Goal: Transaction & Acquisition: Book appointment/travel/reservation

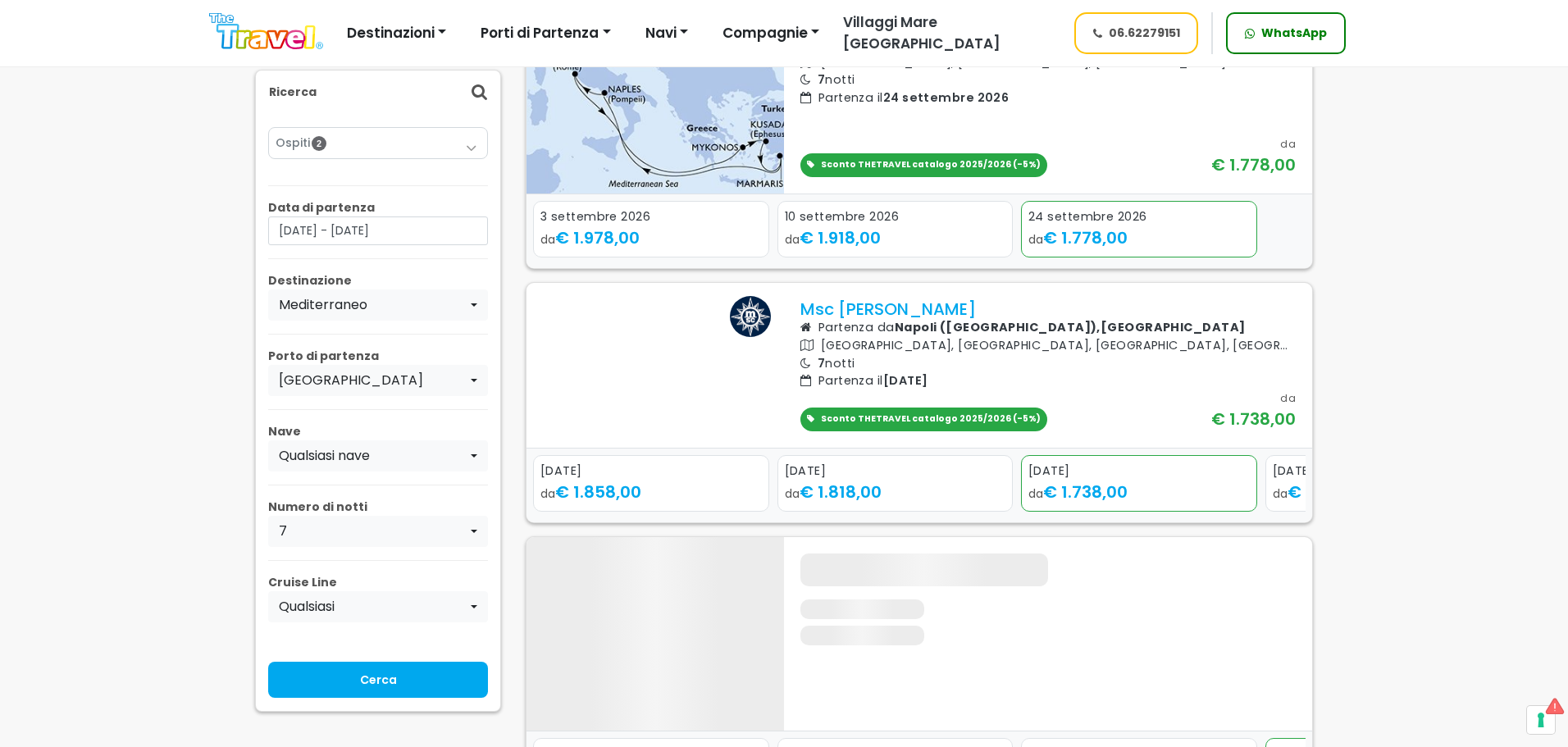
scroll to position [574, 0]
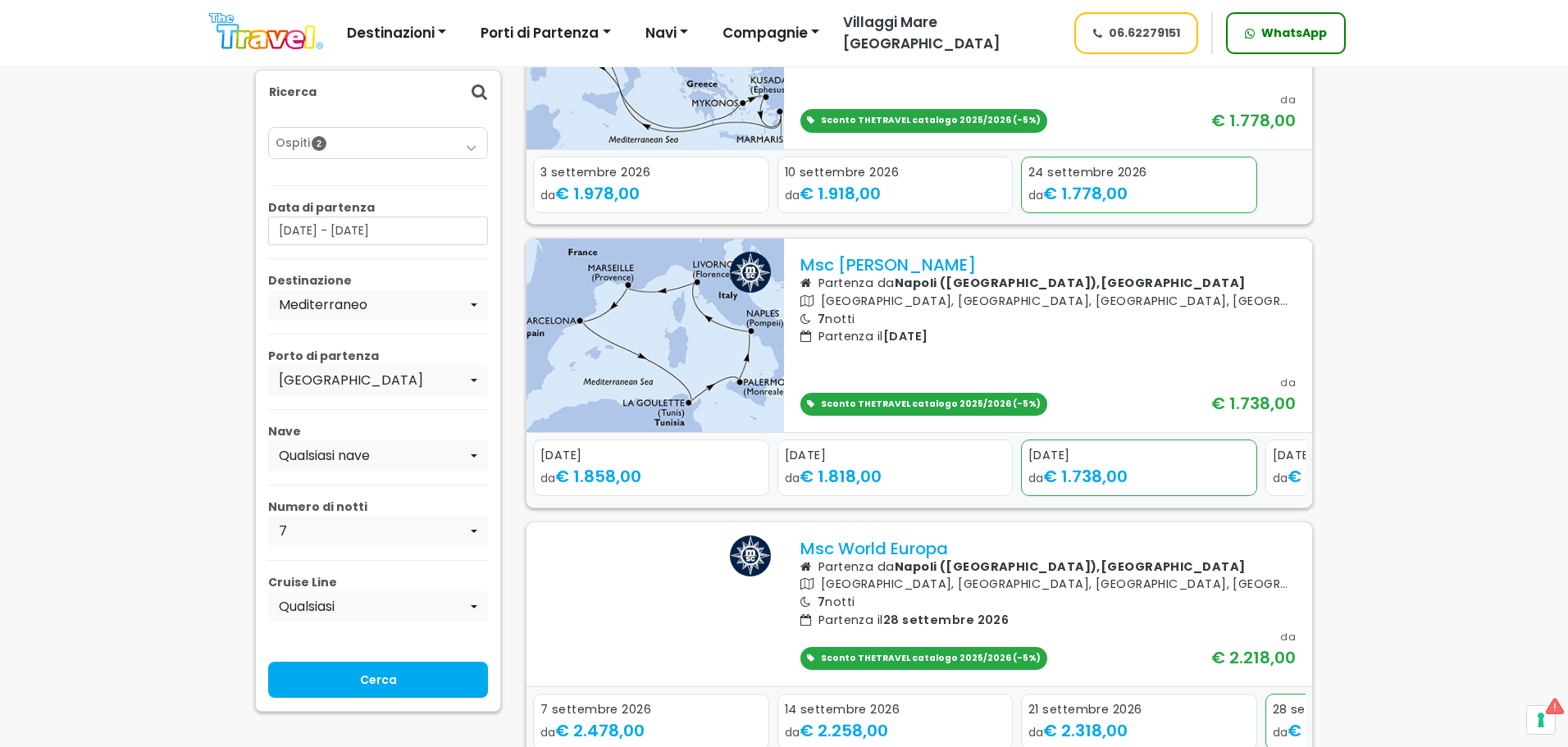
click at [1296, 493] on div "Next slide" at bounding box center [1289, 480] width 23 height 25
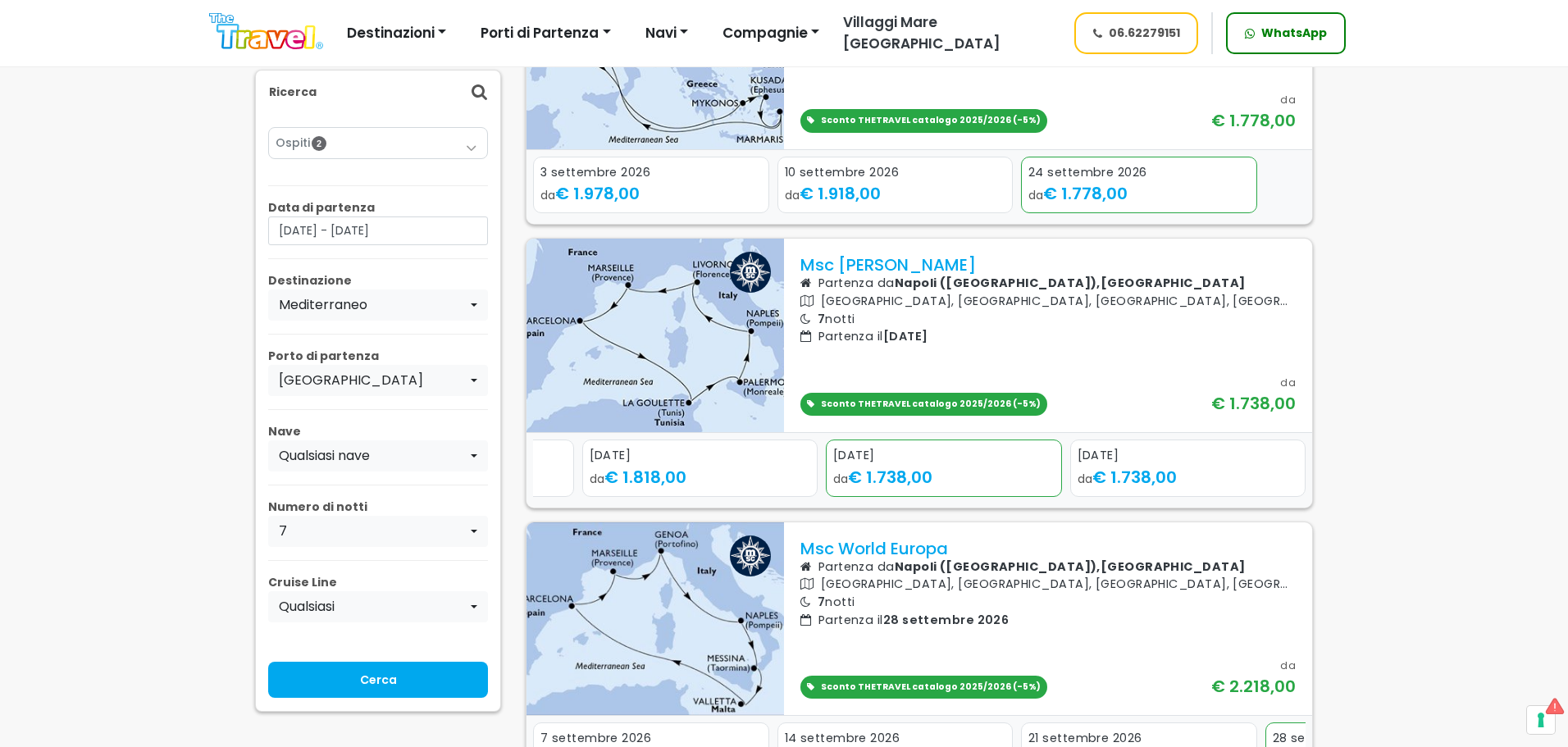
click at [548, 486] on icon "Previous slide" at bounding box center [548, 479] width 8 height 11
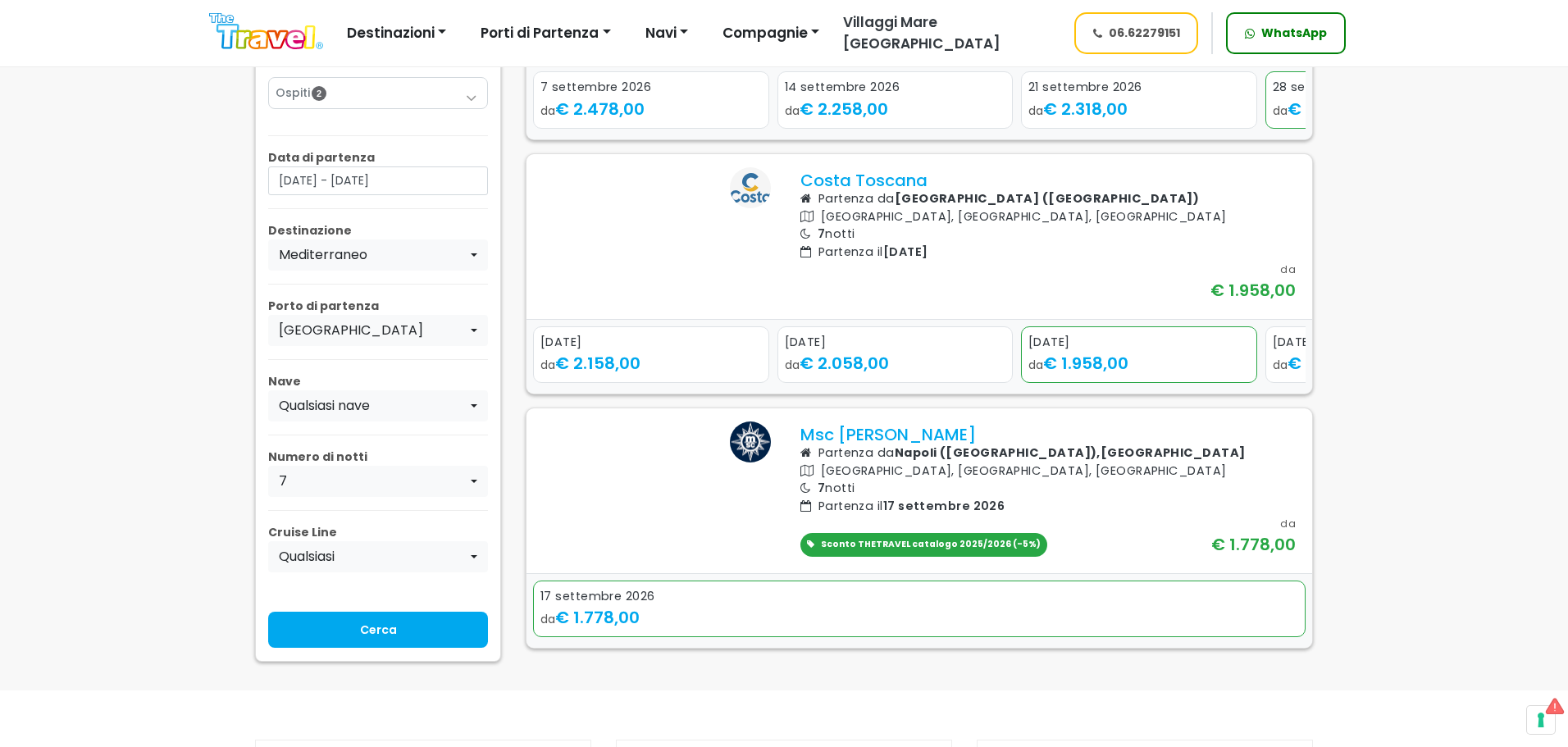
scroll to position [1230, 0]
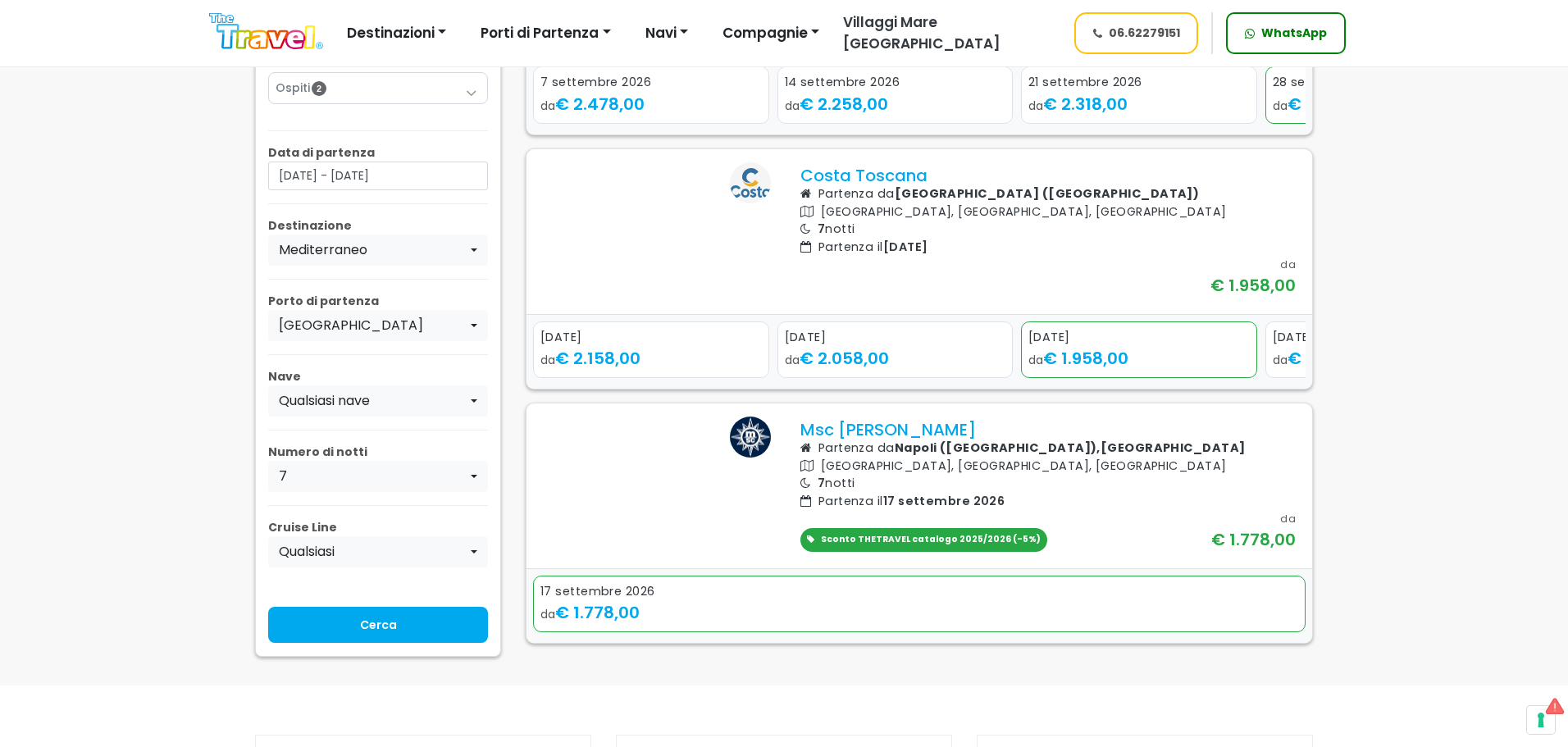
click at [1289, 374] on div "Next slide" at bounding box center [1289, 360] width 23 height 25
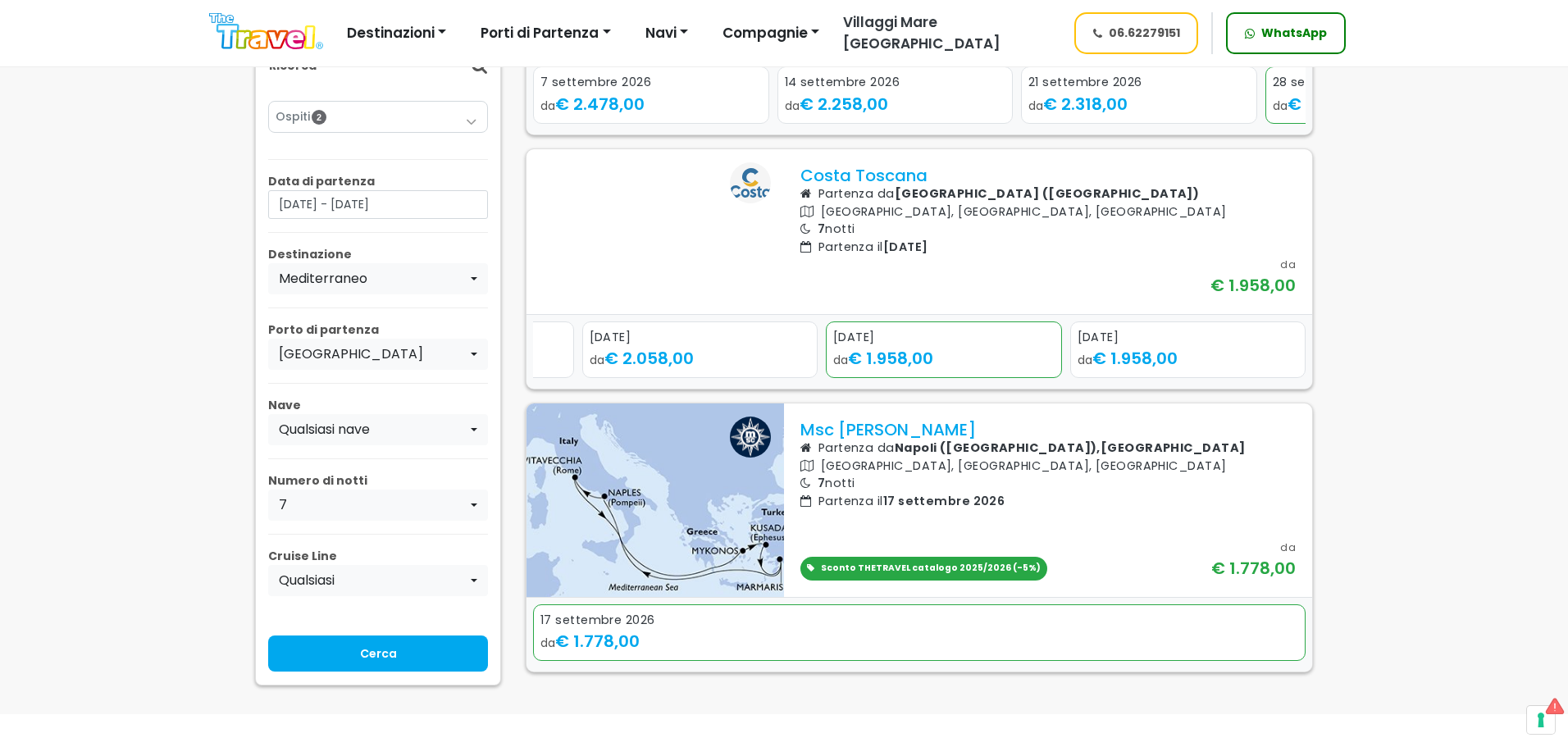
click at [1289, 374] on div "Next slide" at bounding box center [1289, 360] width 23 height 25
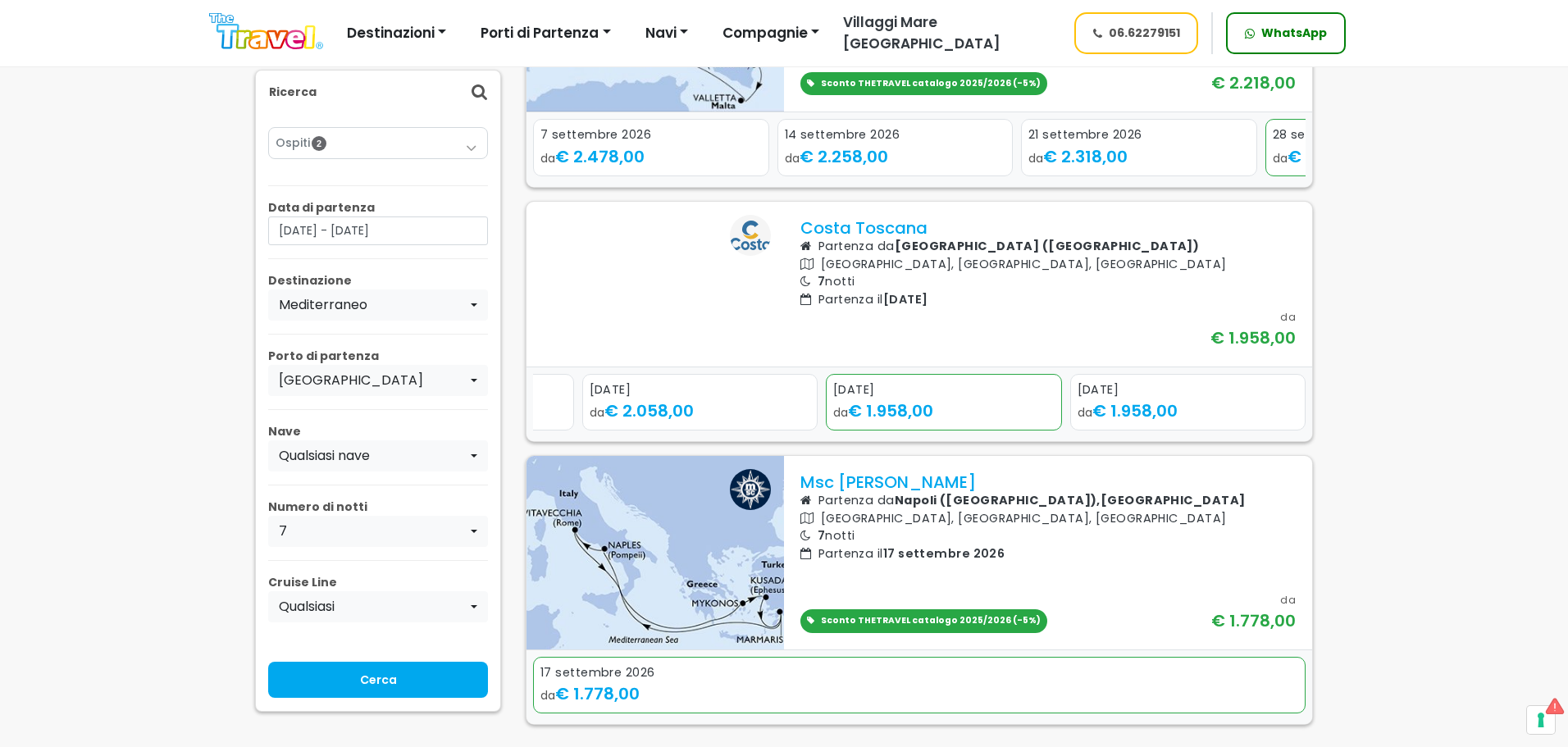
scroll to position [1147, 0]
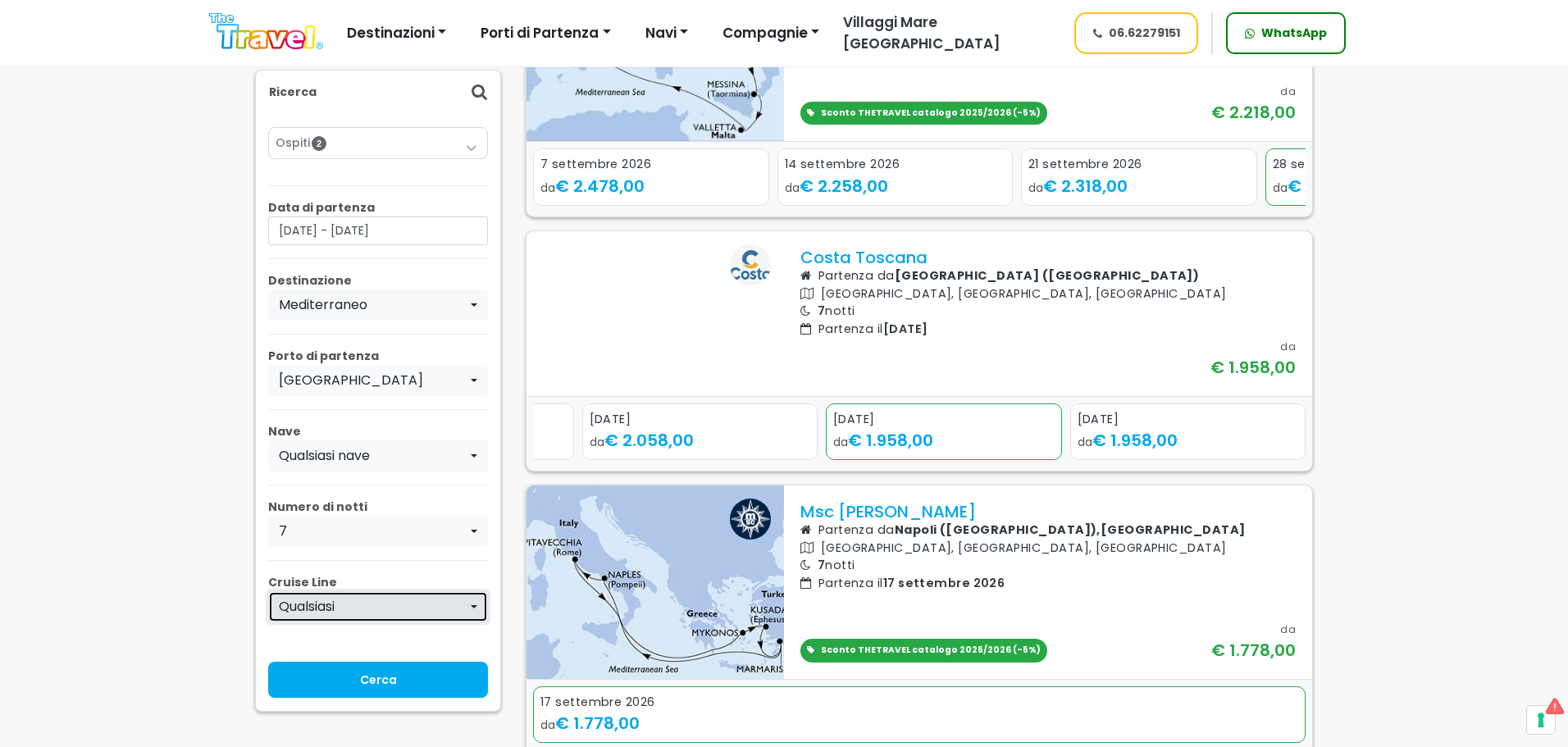
click at [360, 610] on div "Qualsiasi" at bounding box center [373, 607] width 189 height 20
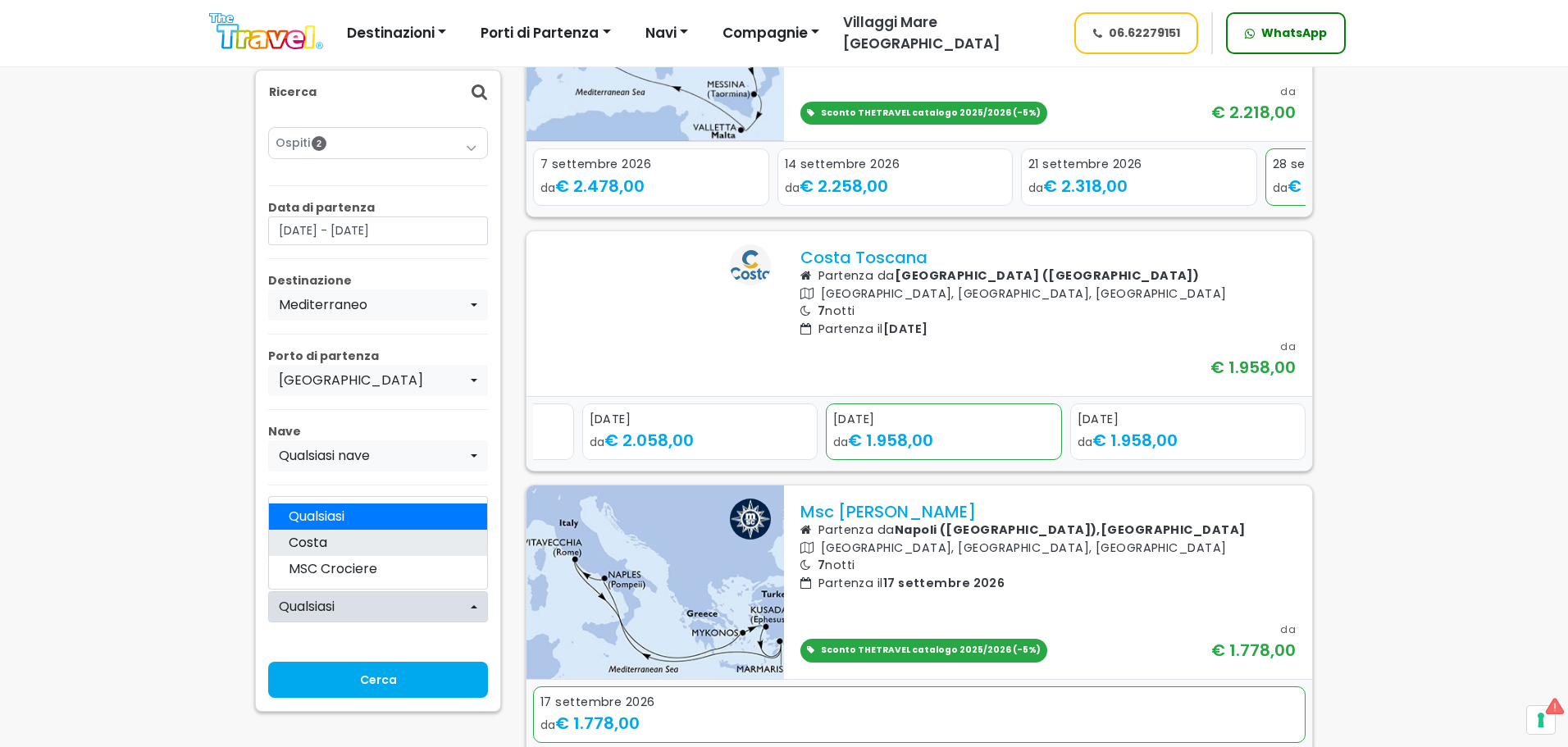
click at [343, 547] on link "Costa" at bounding box center [378, 542] width 219 height 26
select select "costa"
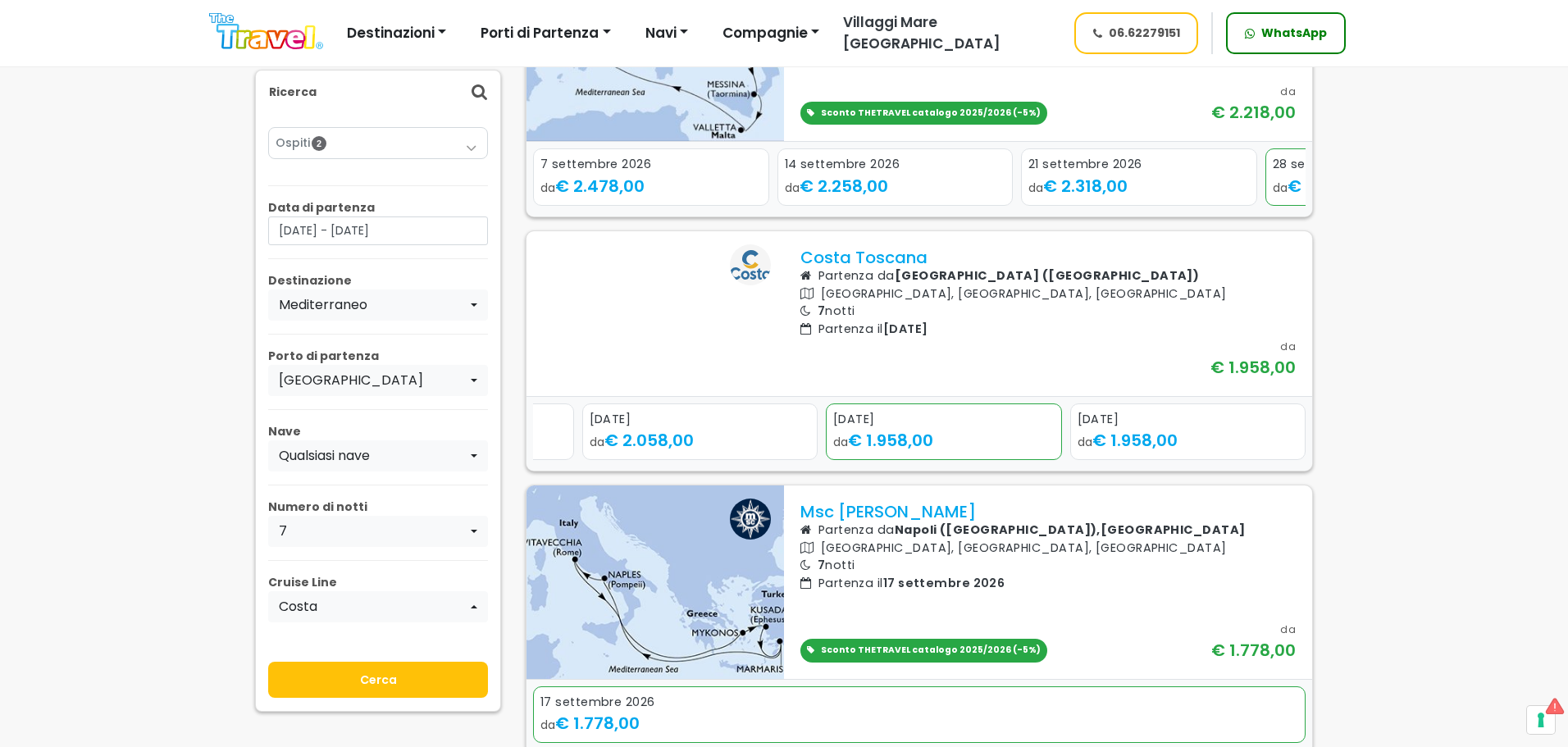
click at [398, 688] on input "Cerca" at bounding box center [378, 679] width 219 height 36
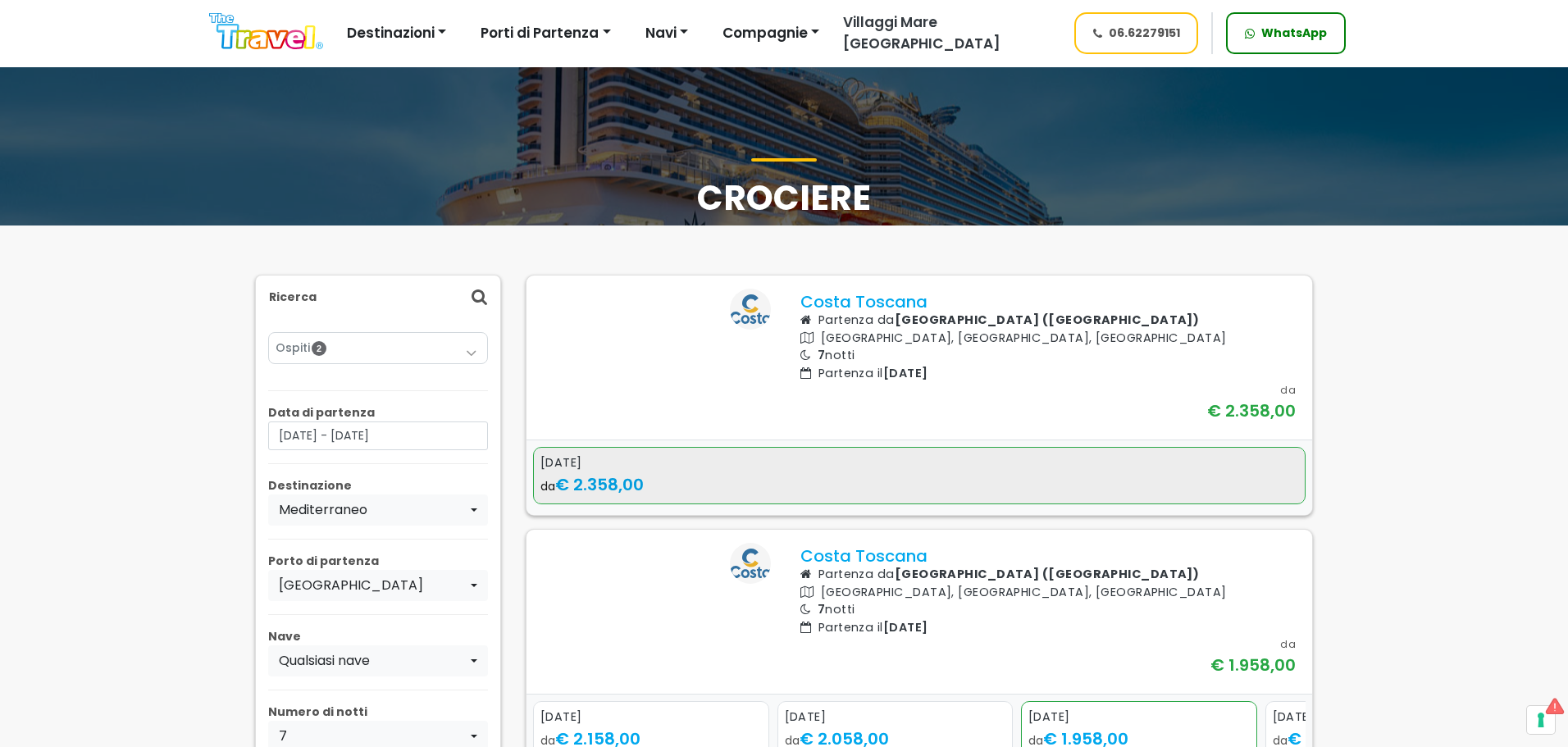
click at [784, 497] on div "da € 2.358,00" at bounding box center [919, 484] width 757 height 24
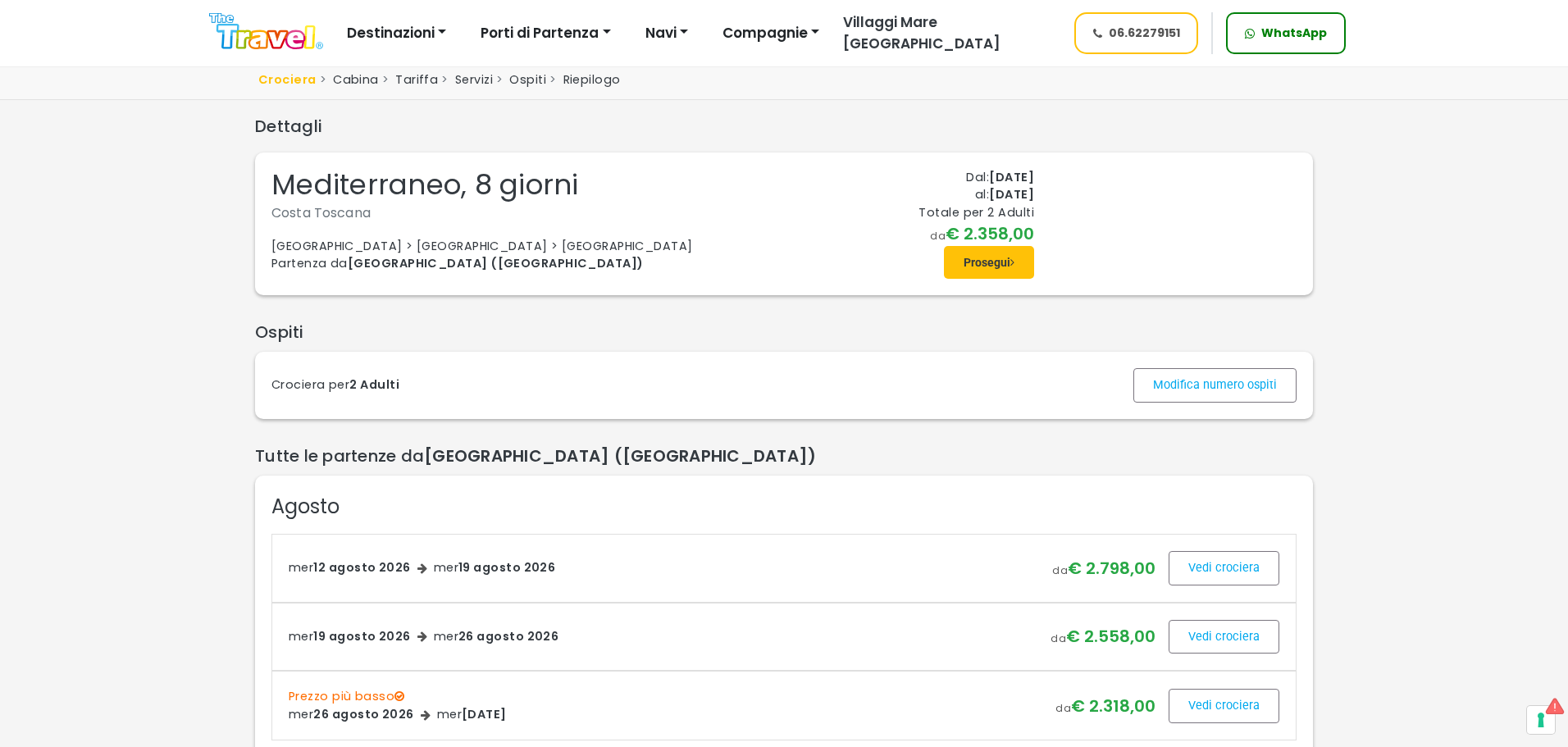
scroll to position [82, 0]
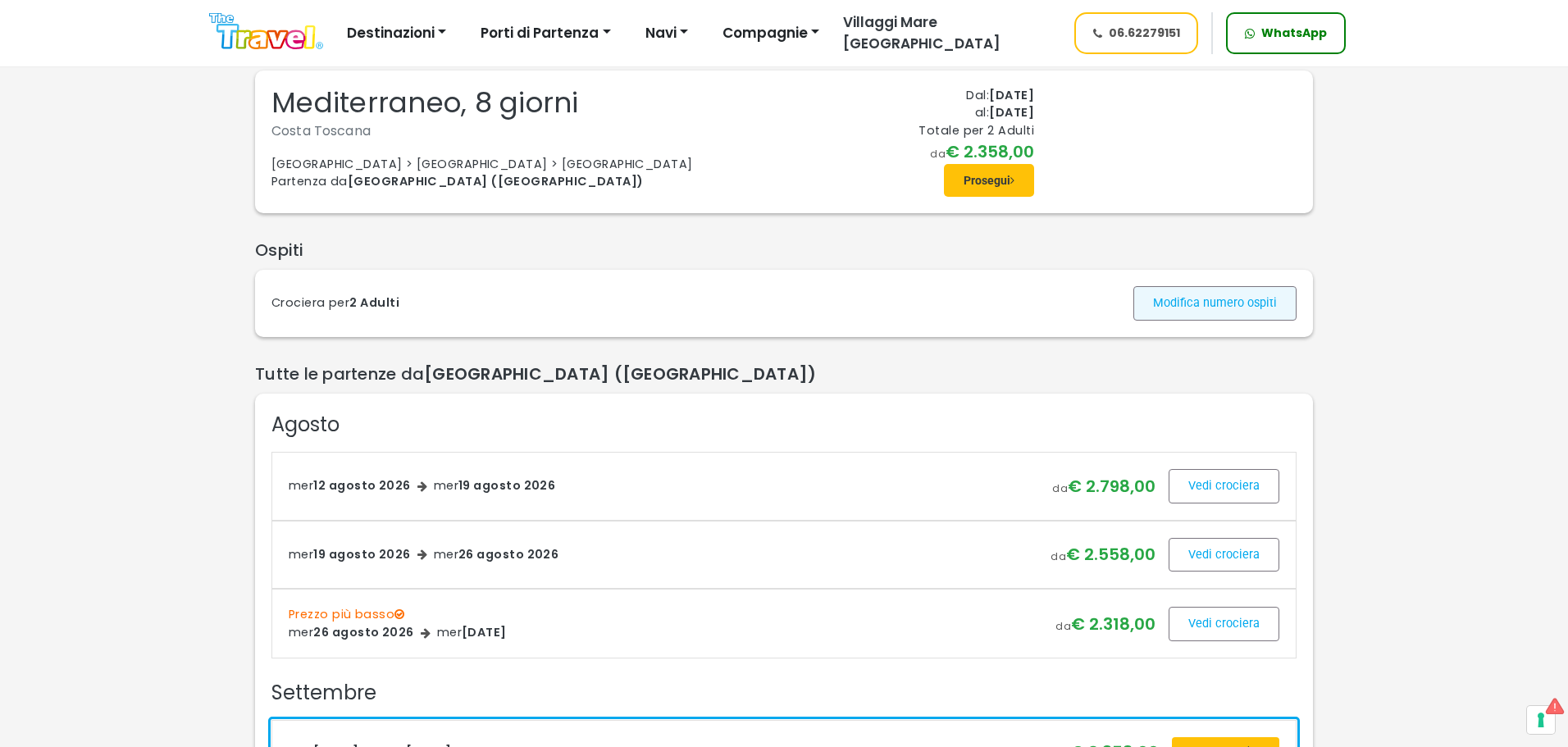
click at [1208, 323] on span at bounding box center [1215, 303] width 163 height 39
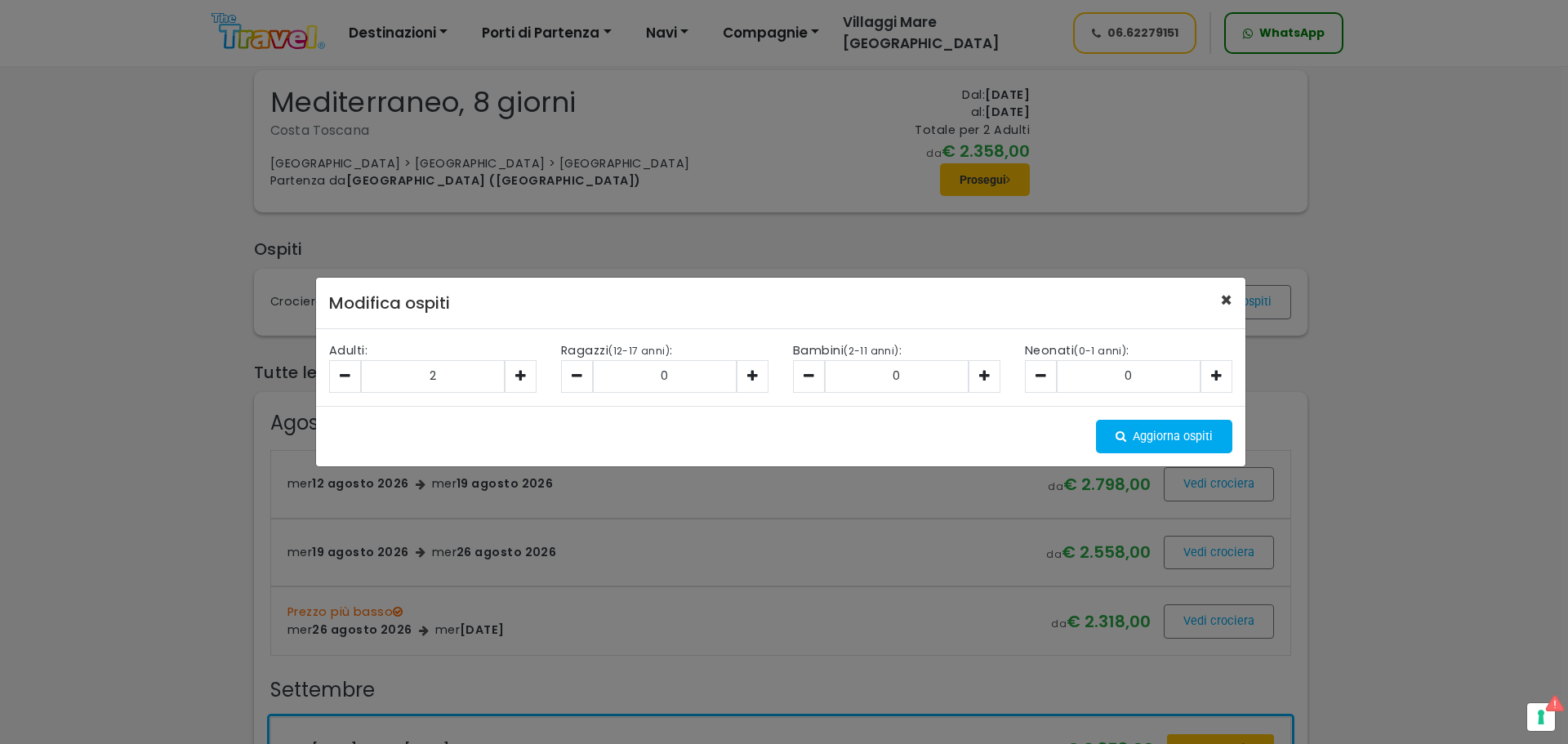
click at [1229, 303] on span "×" at bounding box center [1226, 300] width 12 height 27
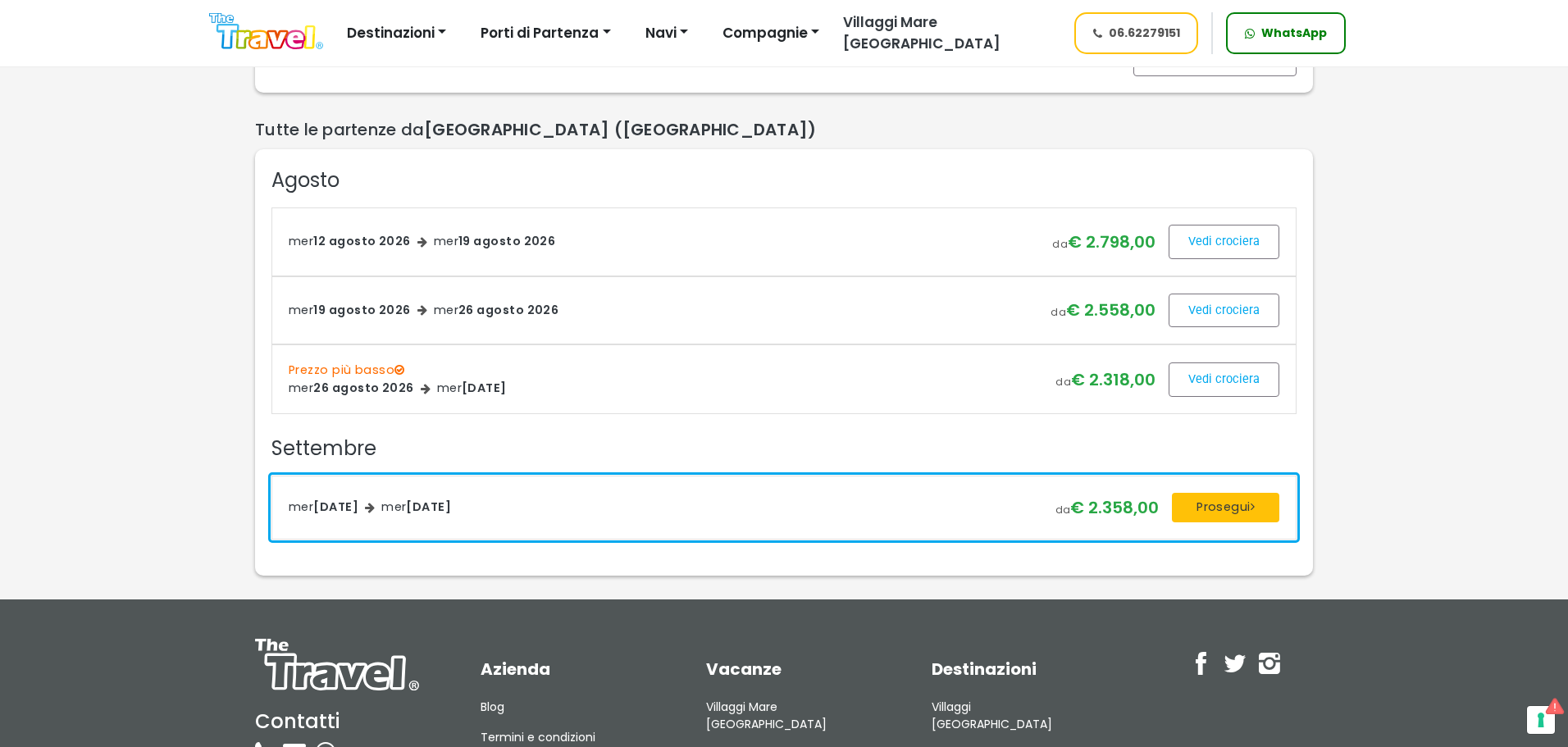
scroll to position [328, 0]
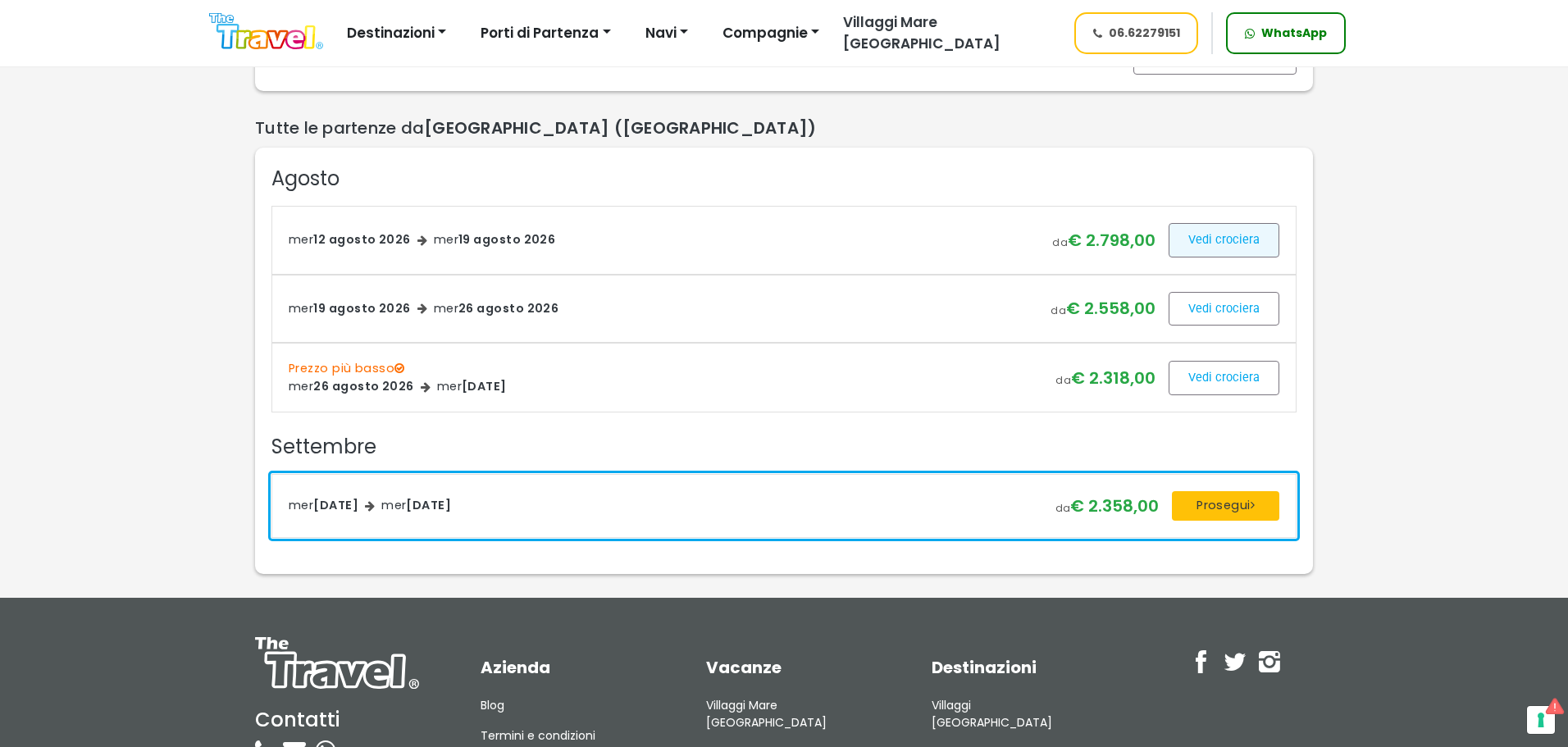
click at [1236, 260] on span at bounding box center [1223, 239] width 111 height 39
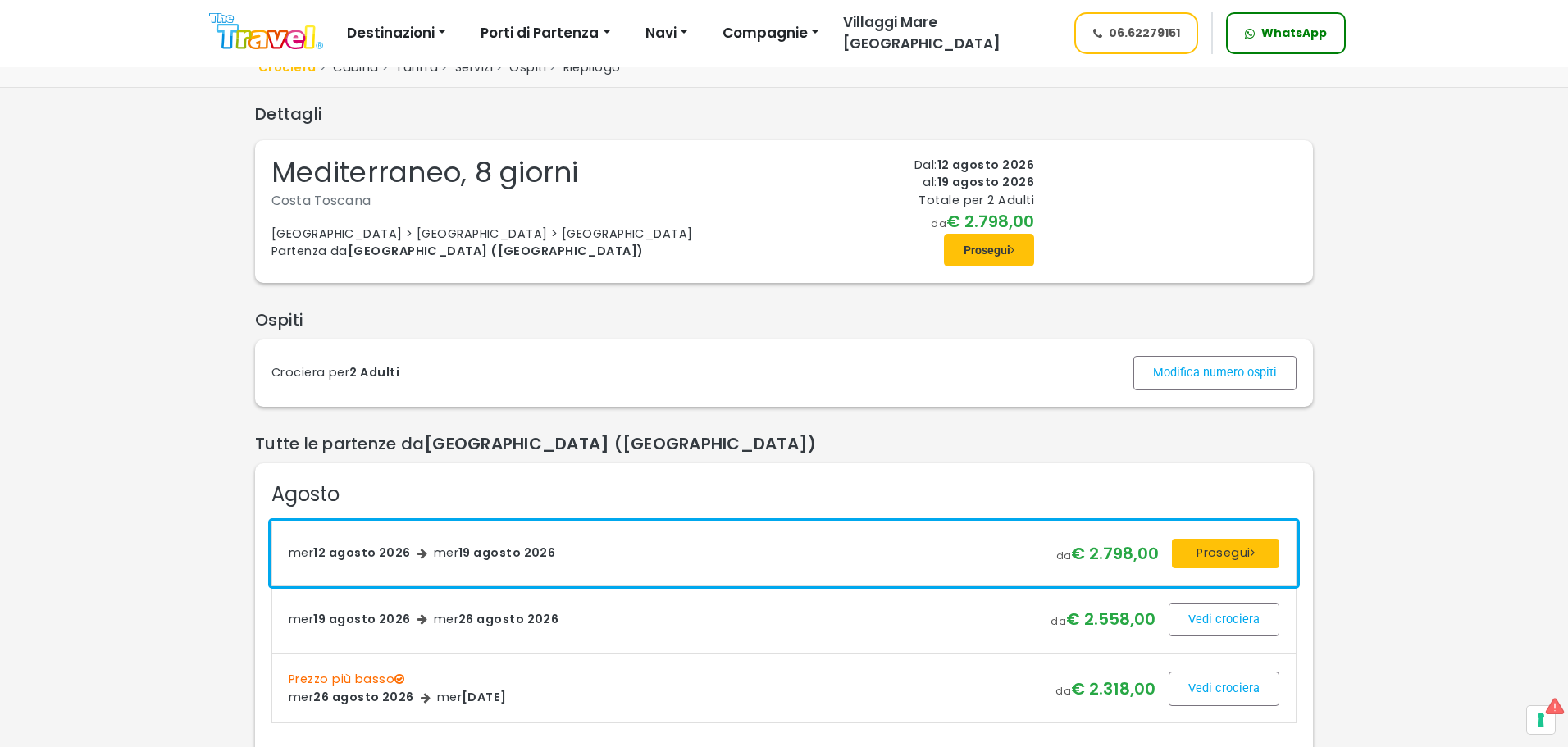
scroll to position [246, 0]
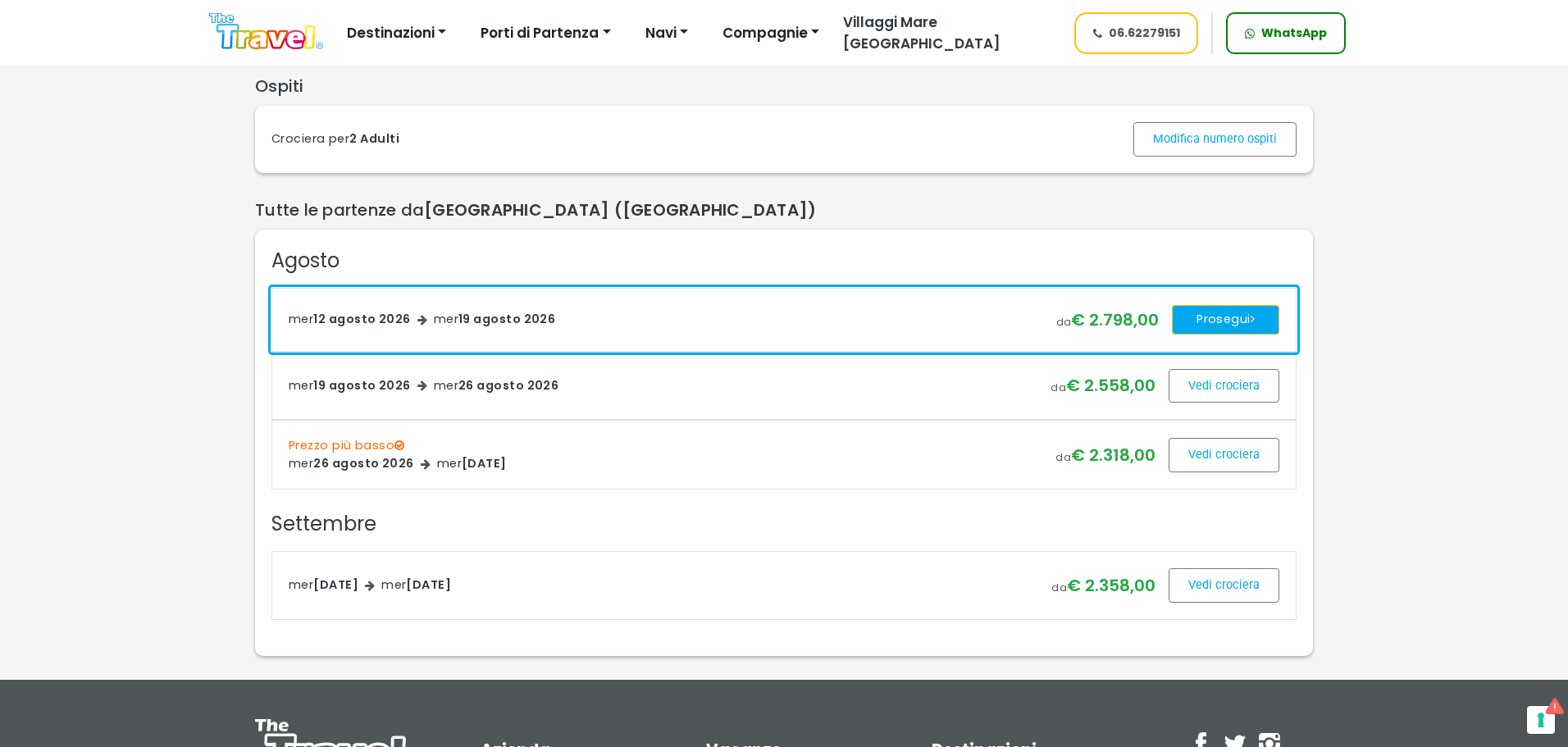
click at [1209, 334] on button "Prosegui" at bounding box center [1225, 320] width 107 height 30
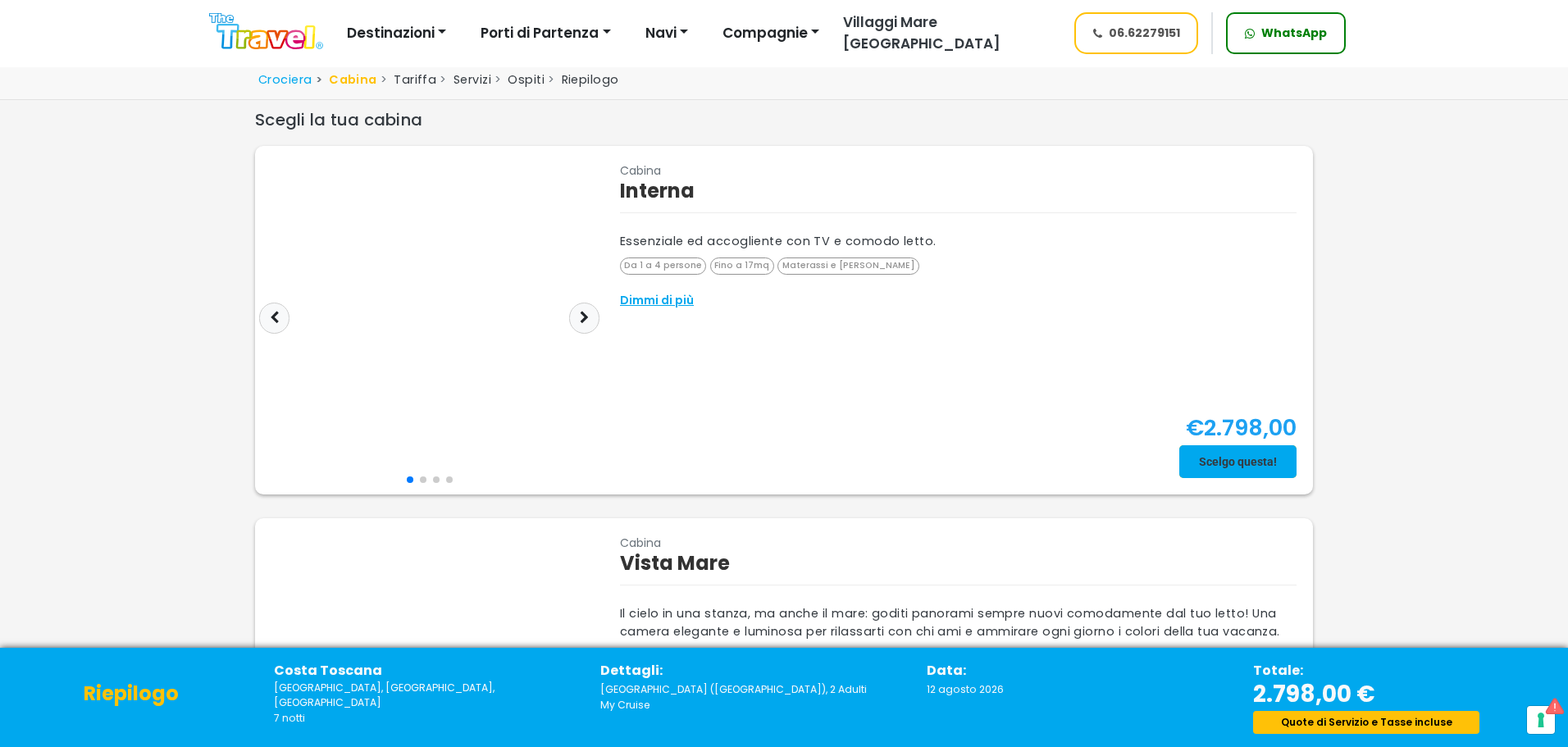
click at [1219, 469] on span at bounding box center [1237, 461] width 118 height 39
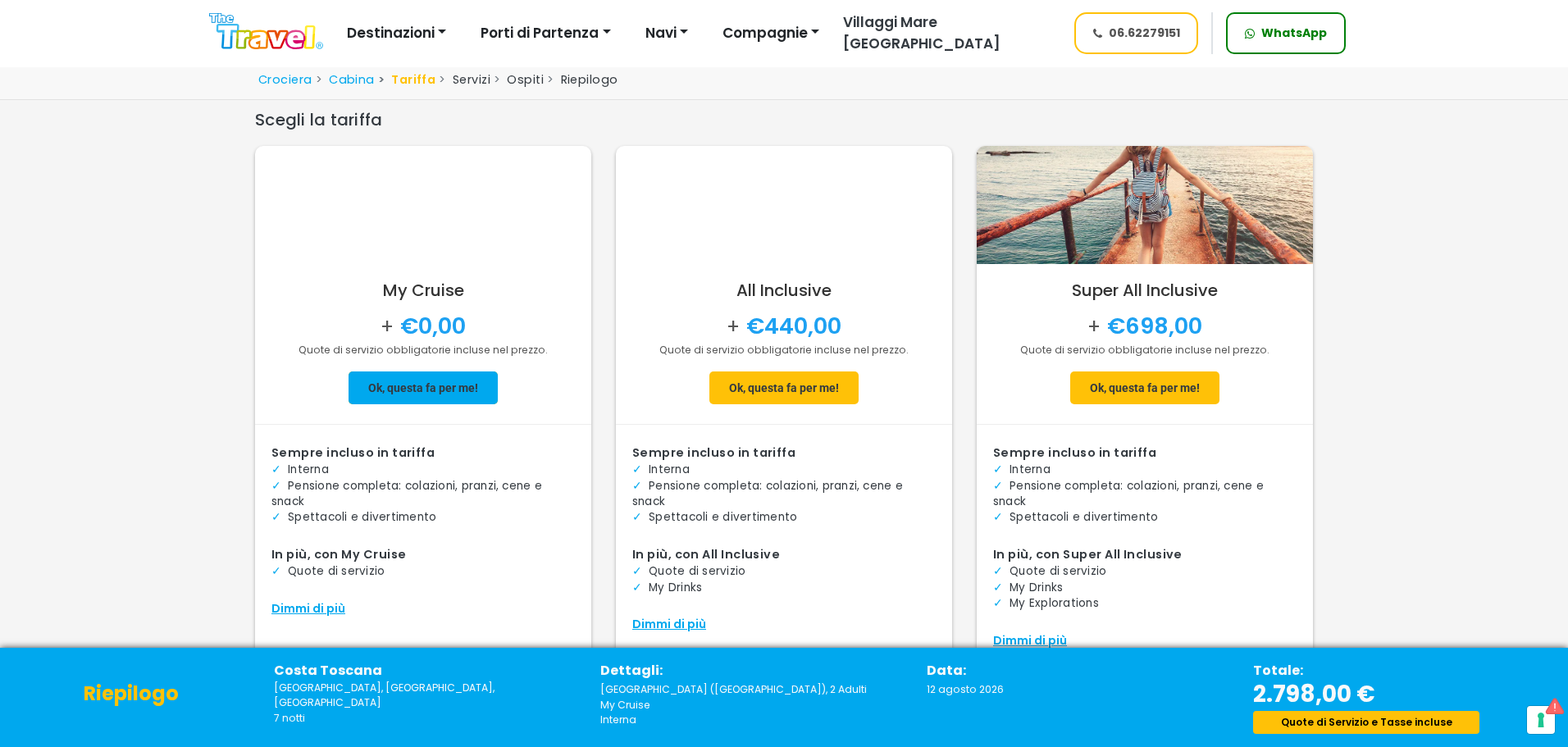
click at [483, 383] on span at bounding box center [422, 387] width 149 height 39
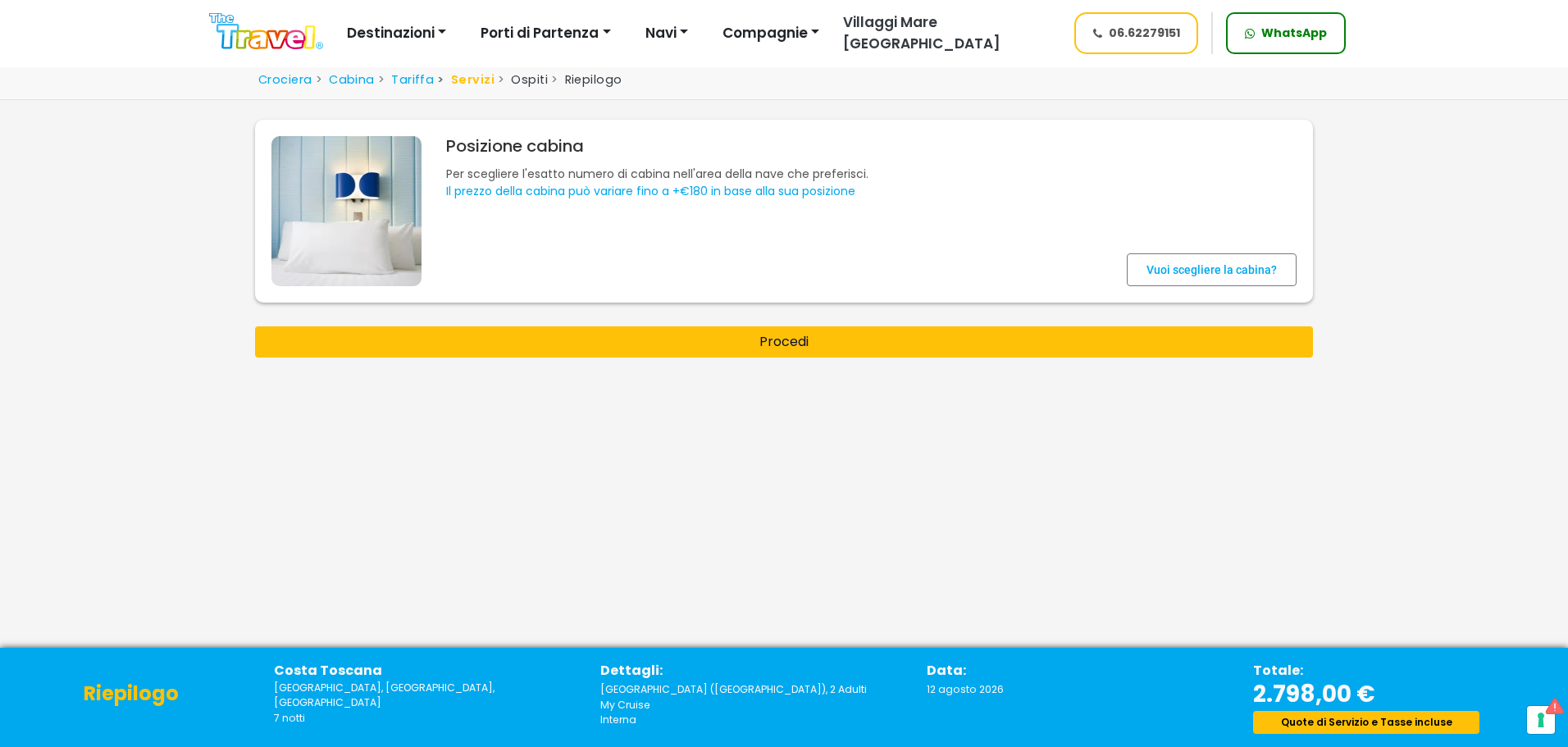
click at [895, 367] on div "Crociera Cabina Tariffa Servizi Ospiti Riepilogo Ricerca Crociera" at bounding box center [784, 398] width 1568 height 672
click at [890, 358] on div "Crociera Cabina Tariffa Servizi Ospiti Riepilogo Ricerca Crociera" at bounding box center [784, 398] width 1568 height 672
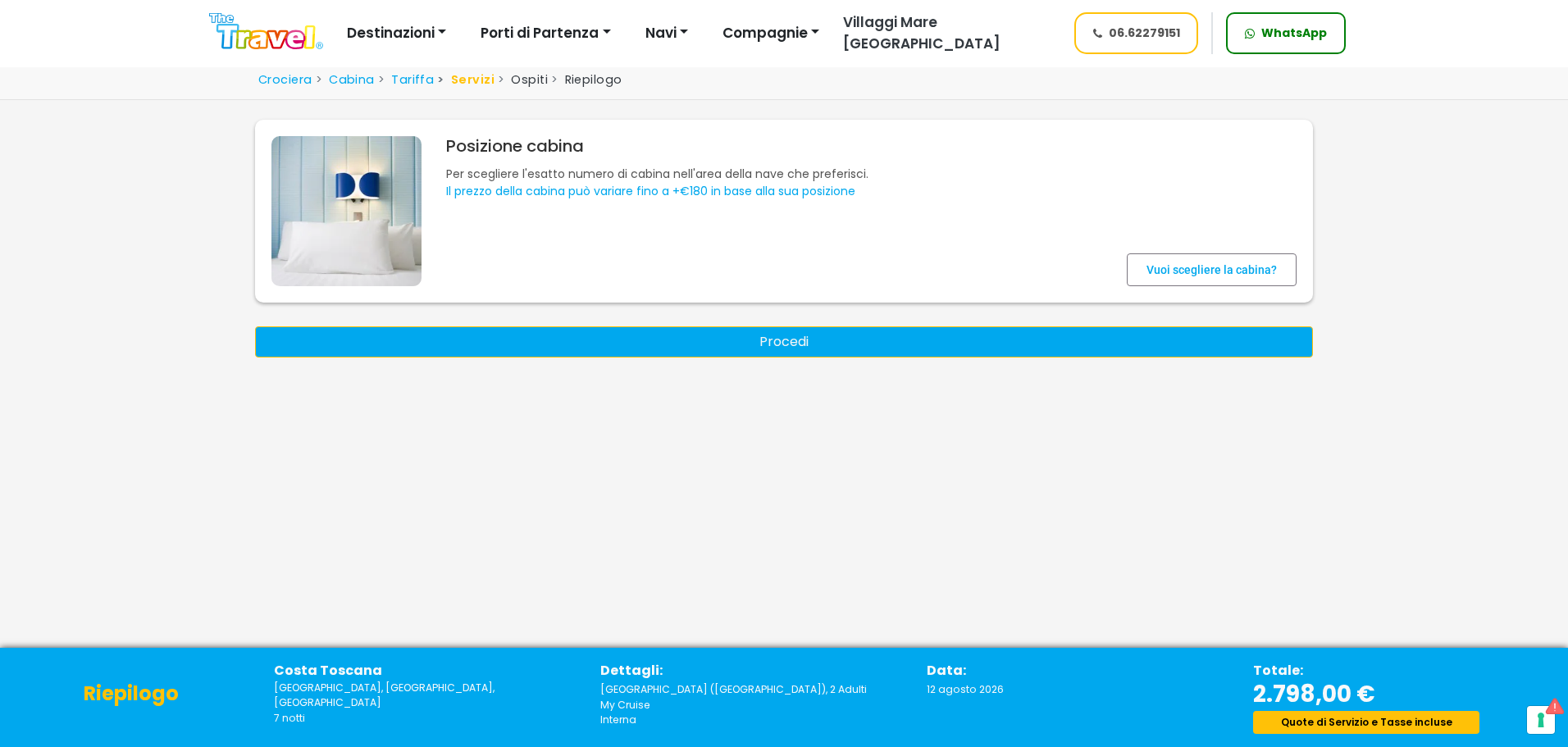
click at [858, 334] on button "Procedi" at bounding box center [784, 342] width 1058 height 31
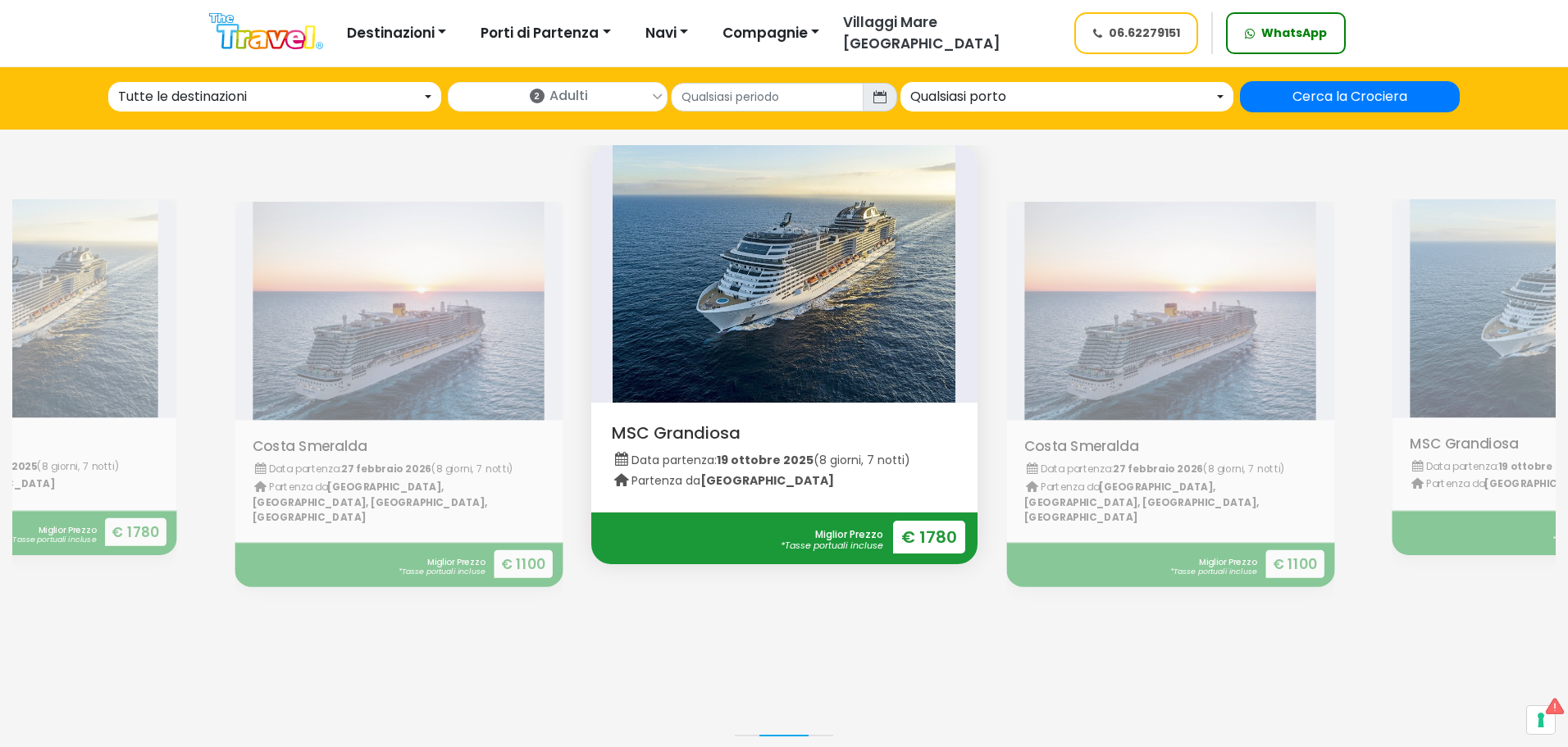
scroll to position [820, 0]
click at [938, 530] on strong "€ 1780" at bounding box center [929, 538] width 72 height 33
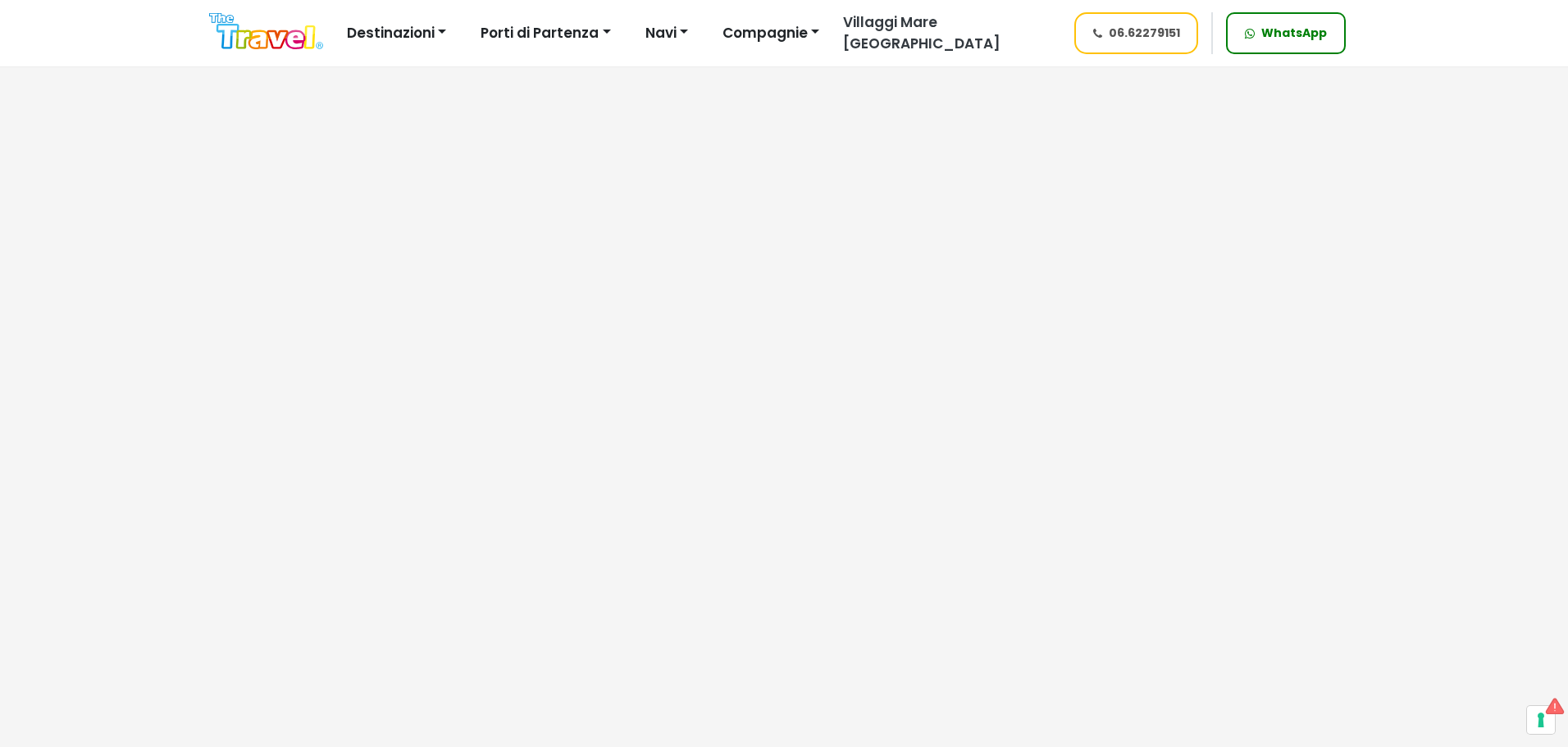
scroll to position [812, 0]
